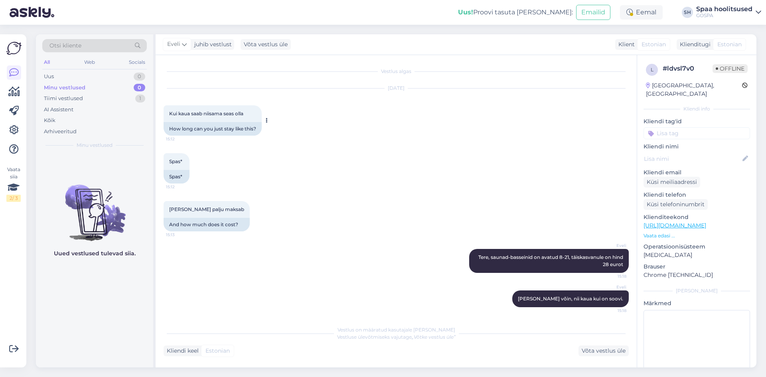
scroll to position [2, 0]
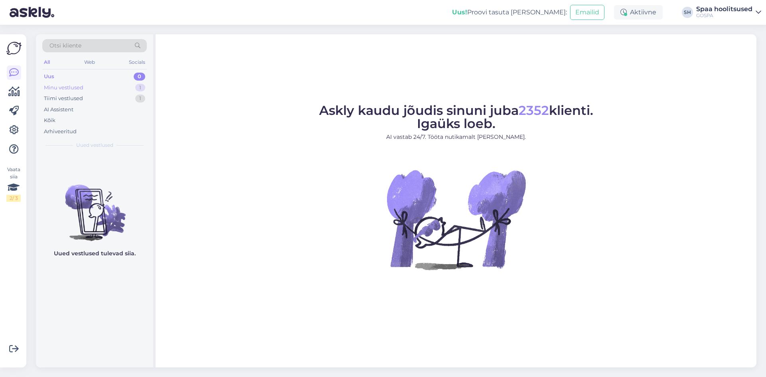
click at [80, 88] on div "Minu vestlused" at bounding box center [64, 88] width 40 height 8
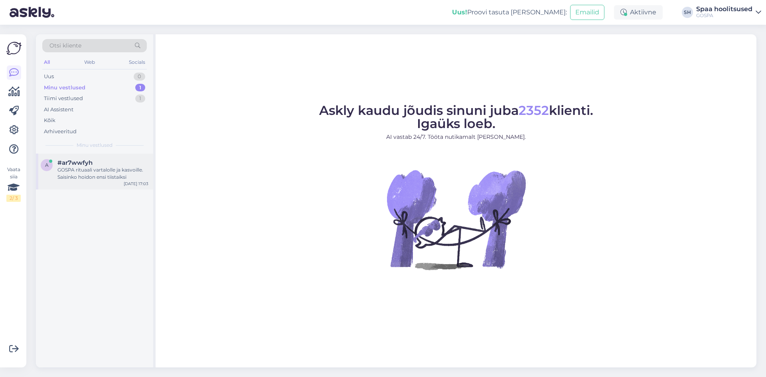
click at [98, 164] on div "#ar7wwfyh" at bounding box center [102, 162] width 91 height 7
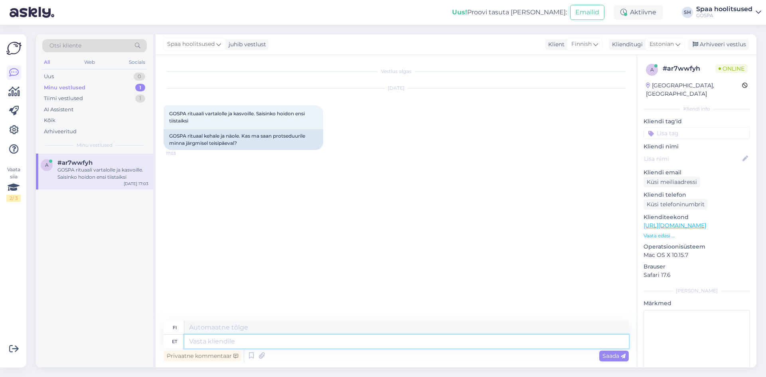
click at [401, 343] on textarea at bounding box center [406, 342] width 445 height 14
type textarea "Tere!"
type textarea "Hei!"
type textarea "Tere! Teisipäeval"
type textarea "Hei! Tiistai"
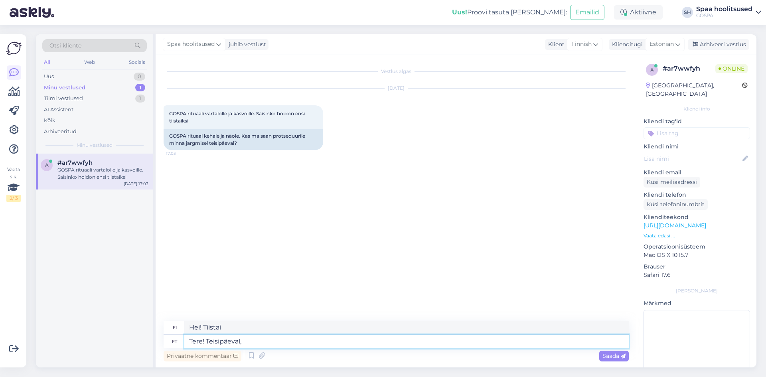
type textarea "Tere! Teisipäeval,"
type textarea "Hei tiistai!"
type textarea "Tere! Teisipäeval, 12.08"
type textarea "Hei! Tiistai, 12.08"
type textarea "Tere! Teisipäeval, 12.08 on m"
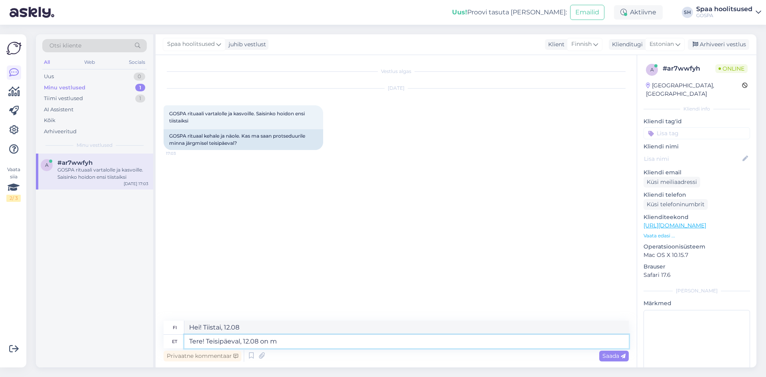
type textarea "Hei! Tiistai, 12.08 on"
type textarea "Tere! Teisipäeval, 12.08 on meil"
type textarea "Hei! Tiistaina 12.08 meillä on"
type textarea "Tere! Teisipäeval, 12.08 on [PERSON_NAME]"
type textarea "Hei! Tiistaina 12.08 meillä on GOSPA"
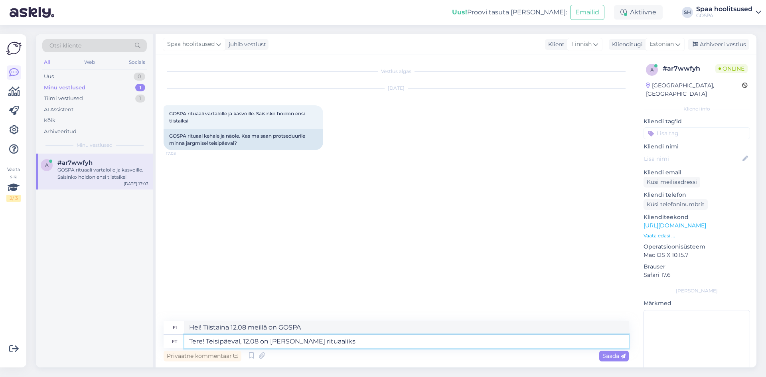
type textarea "Tere! Teisipäeval, 12.08 on [PERSON_NAME] rituaaliks a"
type textarea "Hei! Tiistaina 12.08 meillä on GOSPA-rituaali"
type textarea "Tere! Teisipäeval, 12.08 on [PERSON_NAME] rituaaliks aega p"
type textarea "Hei! Tiistaina 12.08 meillä on aikaa GOSPA-rituaalille."
type textarea "Tere! Teisipäeval, 12.08 on [PERSON_NAME] rituaaliks aega pakkuda a"
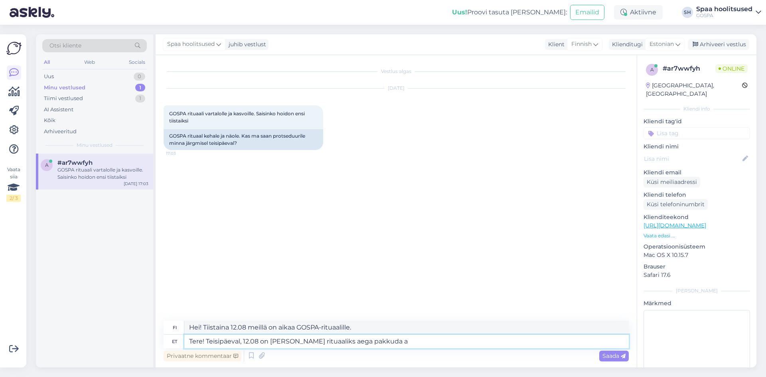
type textarea "Hei! Tiistaina 12.08 meillä on aikaa GOSPA-rituaaliin."
type textarea "Tere! Teisipäeval, 12.08 on [PERSON_NAME] rituaaliks aega pakkuda ainult"
type textarea "Hei! Tiistaina 12.08 meillä on aikaa tarjota vain GOSPA-rituaali."
type textarea "Tere! Teisipäeval, 12.08 on [PERSON_NAME] rituaaliks aega pakkuda ainult al"
type textarea "Hei! Tiistaina 12.08 meillä on aikaa vain GOSPA-rituaalille."
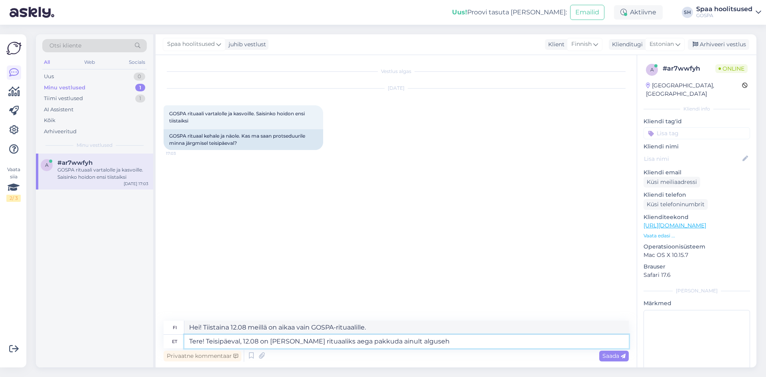
type textarea "Tere! Teisipäeval, 12.08 on [PERSON_NAME] rituaaliks aega pakkuda ainult alguse"
type textarea "Hei! Tiistaina 12.08 meillä on aikaa tarjota GOSPA-rituaali vain alussa."
type textarea "Tere! Teisipäeval, 12.08 on [PERSON_NAME] rituaaliks aega pakkuda ainult alguse…"
type textarea "Hei! Tiistaina 12.08 meillä on aikaa vain GOSPA-rituaalille, joka alkaa klo"
type textarea "Tere! Teisipäeval, 12.08 on [PERSON_NAME] rituaaliks aega pakkuda ainult alguse…"
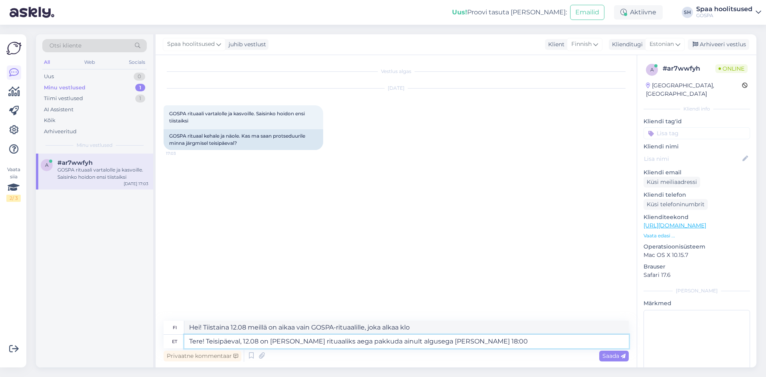
type textarea "Hei! Tiistaina 12.08 meillä on aikaa vain GOSPA-rituaalille, joka alkaa klo 18.…"
type textarea "Tere! Teisipäeval, 12.08 on [PERSON_NAME] rituaaliks aega pakkuda ainult alguse…"
type textarea "Hei! Tiistaina 12.08 meillä on aikaa tarjota GOSPA-rituaali vain klo 18.00 alka…"
type textarea "Tere! Teisipäeval, 12.08 on [PERSON_NAME] rituaaliks aega pakkuda ainult alguse…"
type textarea "Hei! Tiistaina 12.08 meillä on aikaa vain GOSPA-rituaalille, joka alkaa klo 18.…"
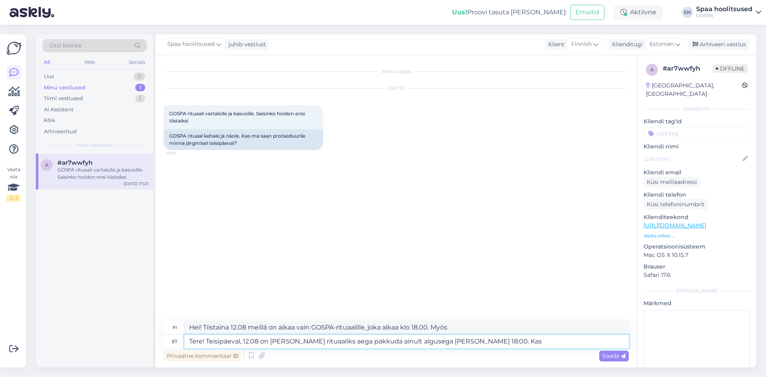
type textarea "Tere! Teisipäeval, 12.08 on [PERSON_NAME] rituaaliks aega pakkuda ainult alguse…"
type textarea "Hei! Tiistaina 12.08 meillä on aikaa vain GOSPA-rituaalille, joka alkaa klo 18.…"
type textarea "Tere! Teisipäeval, 12.08 on [PERSON_NAME] rituaaliks aega pakkuda ainult alguse…"
type textarea "Hei! Tiistaina 12.08 meillä on aikaa vain GOSPA-rituaalille, joka alkaa klo 18.…"
type textarea "Tere! Teisipäeval, 12.08 on [PERSON_NAME] rituaaliks aega pakkuda ainult alguse…"
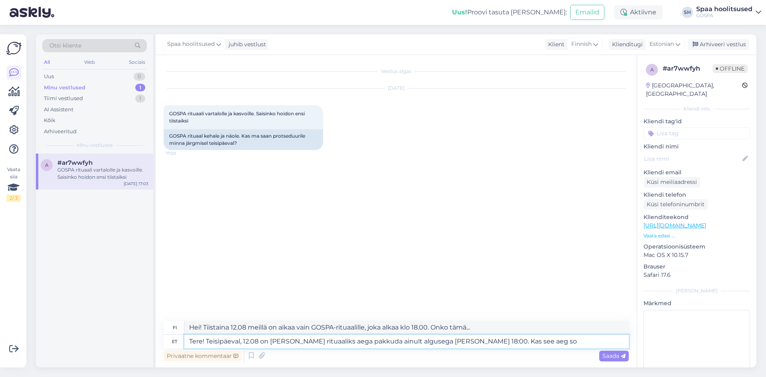
type textarea "Hei! Tiistaina 12.08 . meillä on aikaa tarjota GOSPA-rituaali vain klo 18.00 al…"
type textarea "Tere! Teisipäeval, 12.08 on [PERSON_NAME] rituaaliks aega pakkuda ainult alguse…"
type textarea "Hei! Tiistaina 12.08 meillä on aikaa vain GOSPA-rituaalille, joka alkaa klo 18.…"
type textarea "Tere! Teisipäeval, 12.08 on [PERSON_NAME] rituaaliks aega pakkuda ainult alguse…"
click at [616, 360] on div "Saada" at bounding box center [615, 356] width 30 height 11
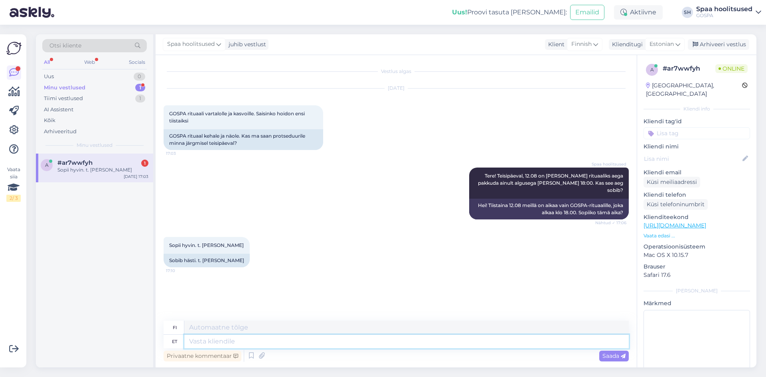
click at [289, 335] on textarea at bounding box center [406, 342] width 445 height 14
type textarea "Väga"
type textarea "Erittäin"
type textarea "Väga meeldiv."
type textarea "Erittäin miellyttävä."
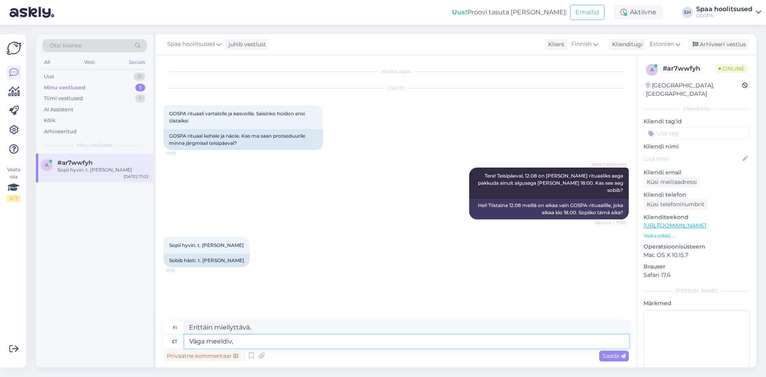
type textarea "Väga meeldiv, e"
type textarea "Erittäin miellyttävä,"
type textarea "Väga meeldiv, et a"
type textarea "Todella mukavaa, [PERSON_NAME]"
type textarea "Väga meeldiv, et aeg s"
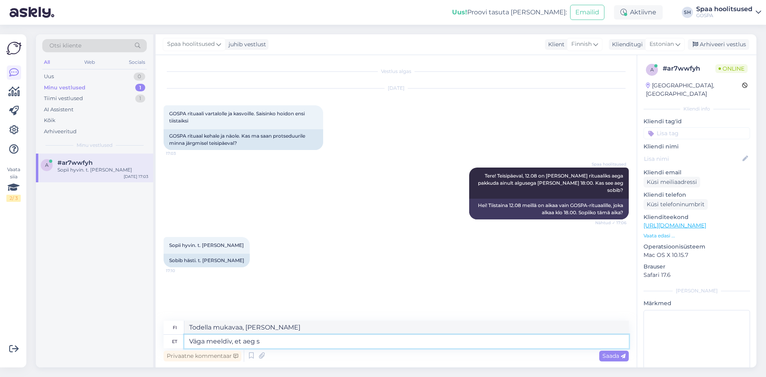
type textarea "Todella mukavaa silloin"
type textarea "Väga meeldiv, et aeg sobib."
type textarea "Todella hienoa, [PERSON_NAME] aika on oikea"
type textarea "Väga meeldiv, et aeg sobib."
type textarea "Todella hienoa, [PERSON_NAME] aika on oikea."
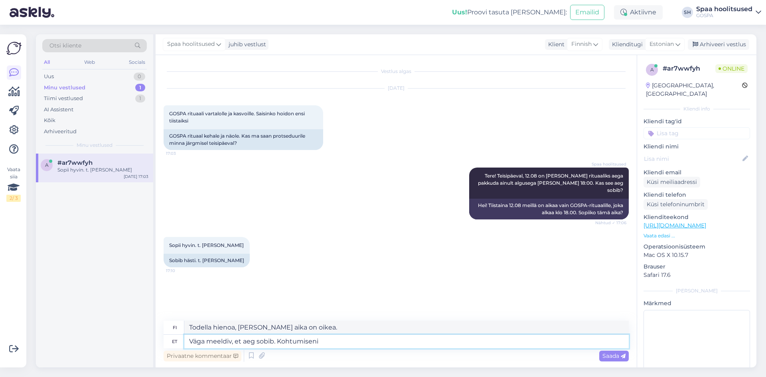
type textarea "Väga meeldiv, et aeg sobib. Kohtumiseni"
type textarea "Hienoa, [PERSON_NAME] aika sopii sinulle. Nähdään myöhemmin."
type textarea "Väga meeldiv, et aeg sobib. [STREET_ADDRESS]."
type textarea "Hienoa, [PERSON_NAME] aika sopii sinulle. Nähdään 12. [PERSON_NAME]."
type textarea "Väga meeldiv, et aeg sobib. Kohtumiseni [DATE]"
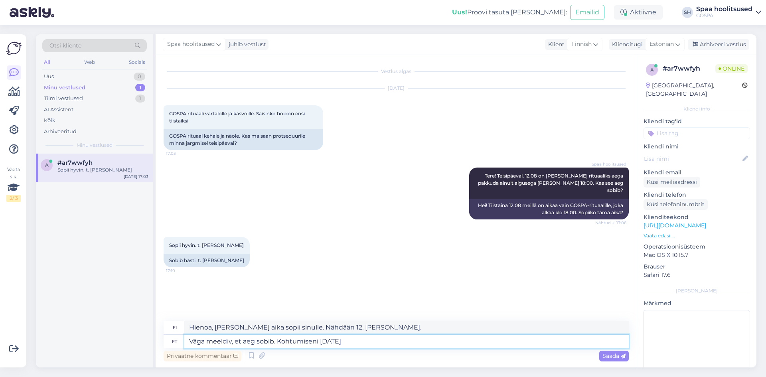
type textarea "Hienoa, [PERSON_NAME] ajankohta sopii sinulle. Nähdään [DATE]"
type textarea "Väga meeldiv, et aeg sobib. Kohtumiseni [DATE][PERSON_NAME]"
type textarea "Hienoa, [PERSON_NAME] aika sopii sinulle. Nähdään [DATE][PERSON_NAME]"
type textarea "Väga meeldiv, et aeg sobib. Kohtumiseni [DATE][PERSON_NAME] 18:00"
type textarea "Hienoa, [PERSON_NAME] aika sopii sinulle. Nähdään [DATE] klo 18.00."
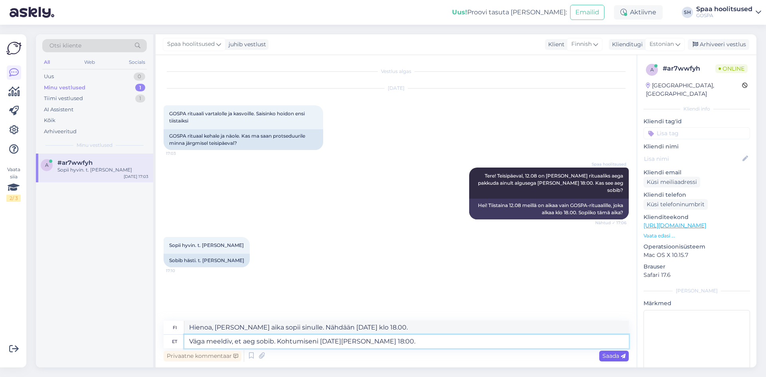
type textarea "Väga meeldiv, et aeg sobib. Kohtumiseni [DATE][PERSON_NAME] 18:00."
click at [619, 358] on span "Saada" at bounding box center [614, 356] width 23 height 7
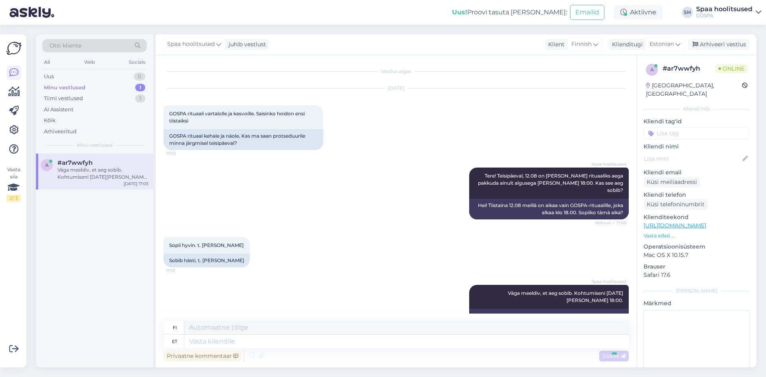
scroll to position [3, 0]
